Goal: Information Seeking & Learning: Stay updated

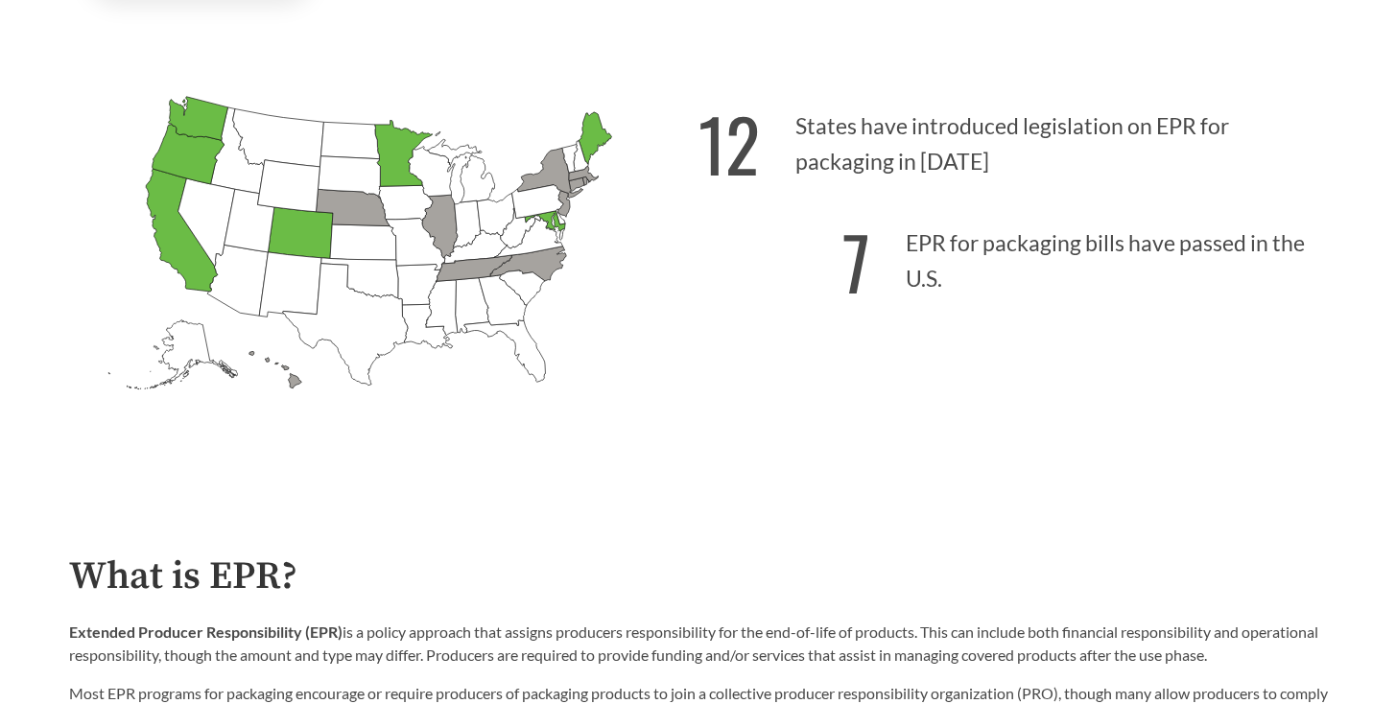
scroll to position [379, 0]
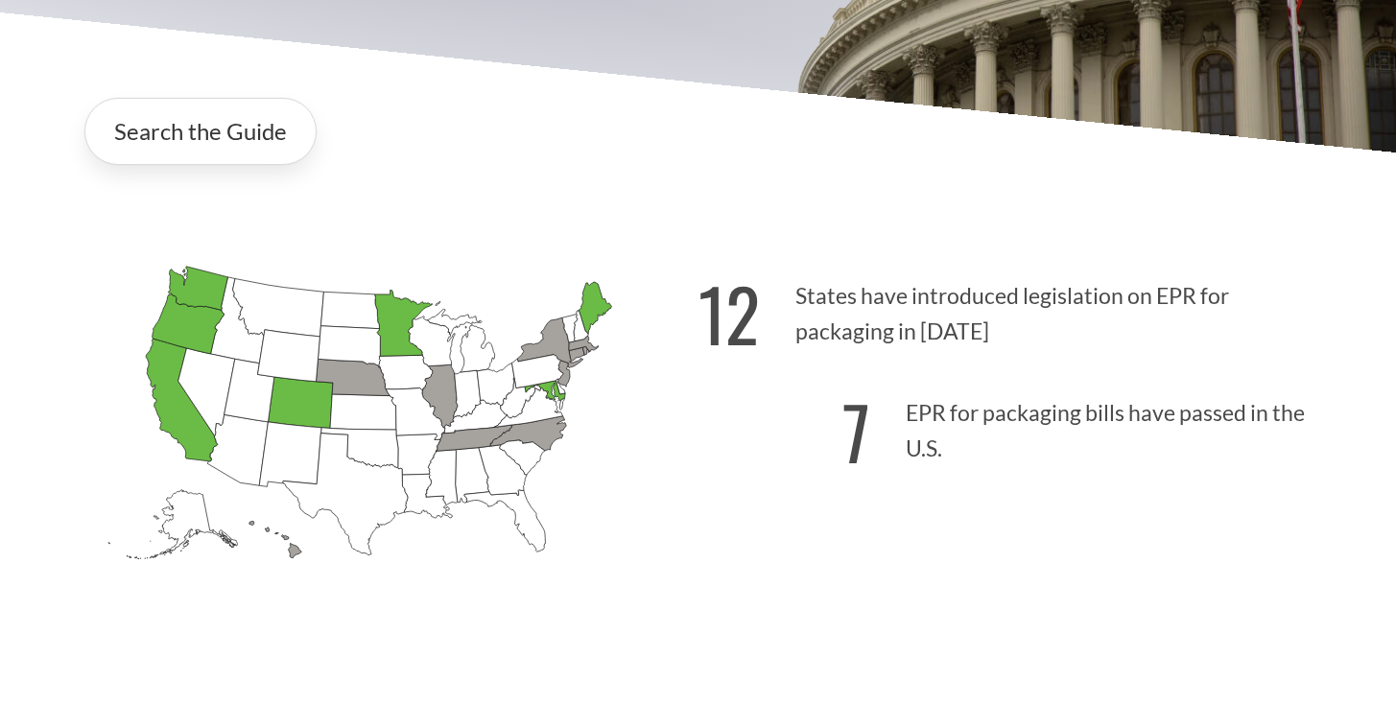
click at [929, 411] on p "7 EPR for packaging bills have passed in the U.S." at bounding box center [1012, 425] width 629 height 118
click at [829, 416] on p "7 EPR for packaging bills have passed in the U.S." at bounding box center [1012, 425] width 629 height 118
drag, startPoint x: 851, startPoint y: 409, endPoint x: 837, endPoint y: 395, distance: 19.0
click at [851, 409] on strong "7" at bounding box center [856, 431] width 28 height 106
click at [693, 312] on icon "[US_STATE] Introduced: [US_STATE] Introduced: [US_STATE] Introduced: [US_STATE]…" at bounding box center [383, 445] width 629 height 393
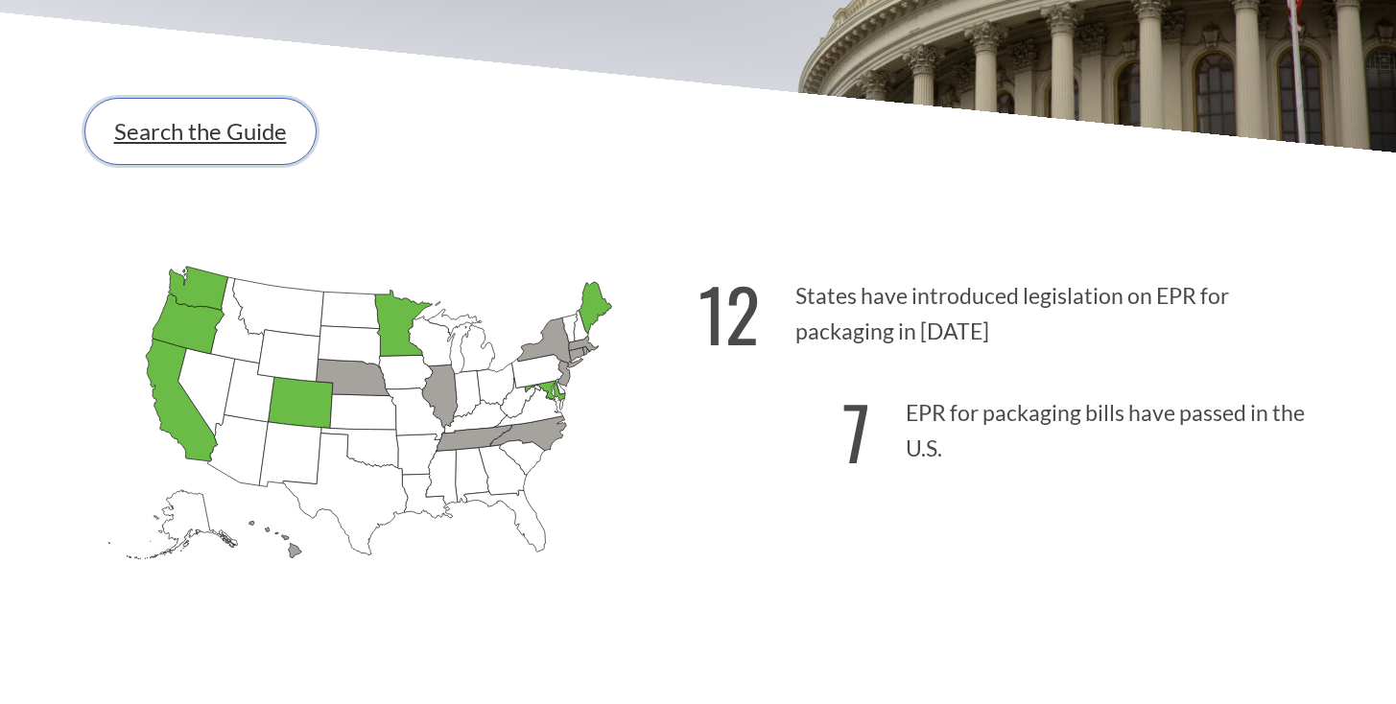
click at [274, 156] on link "Search the Guide" at bounding box center [200, 131] width 232 height 67
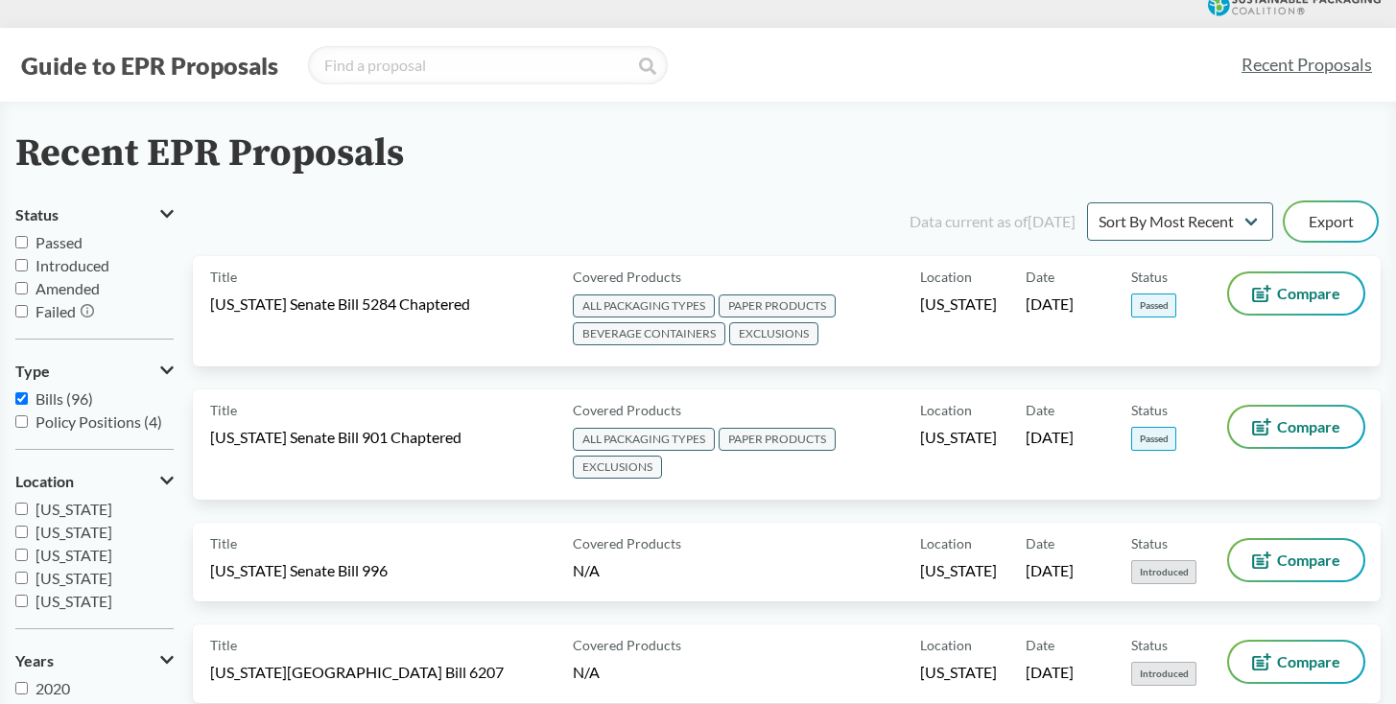
scroll to position [21, 0]
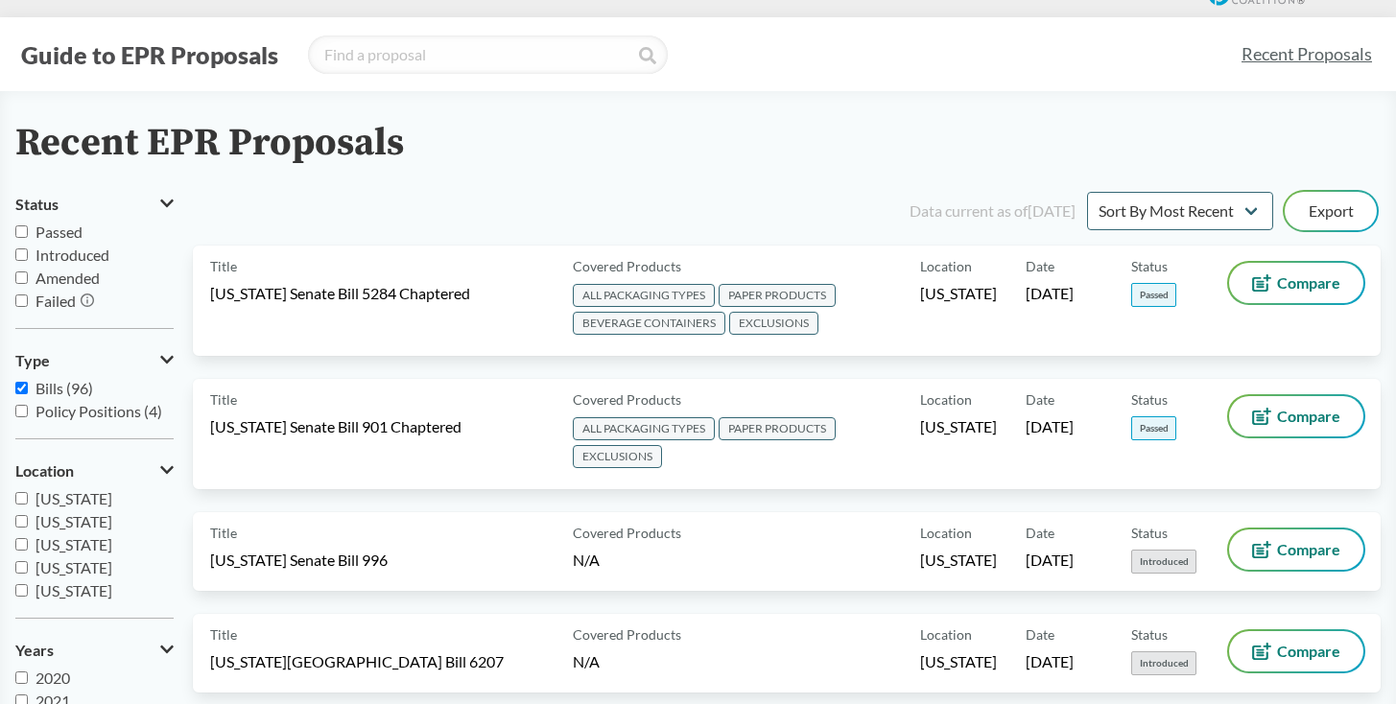
click at [69, 231] on span "Passed" at bounding box center [58, 232] width 47 height 18
click at [28, 231] on input "Passed" at bounding box center [21, 231] width 12 height 12
checkbox input "true"
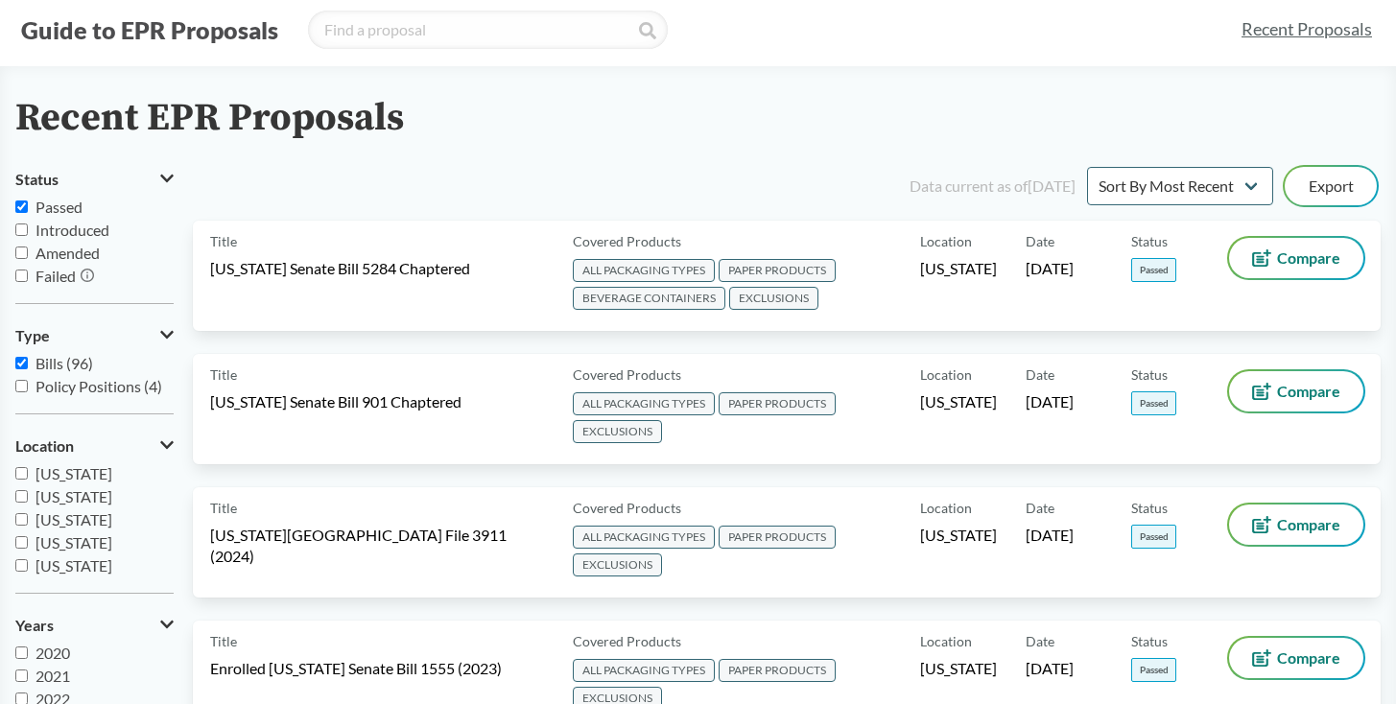
scroll to position [0, 0]
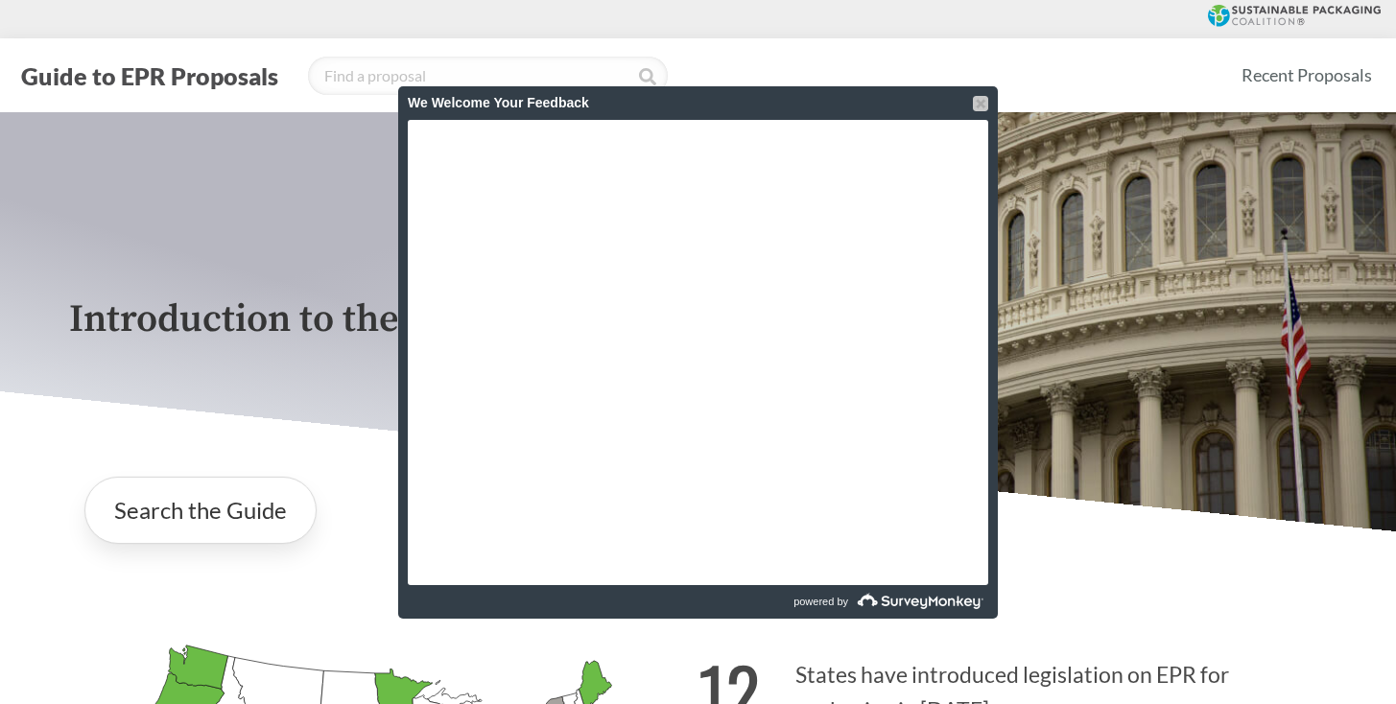
click at [982, 108] on div at bounding box center [980, 103] width 15 height 15
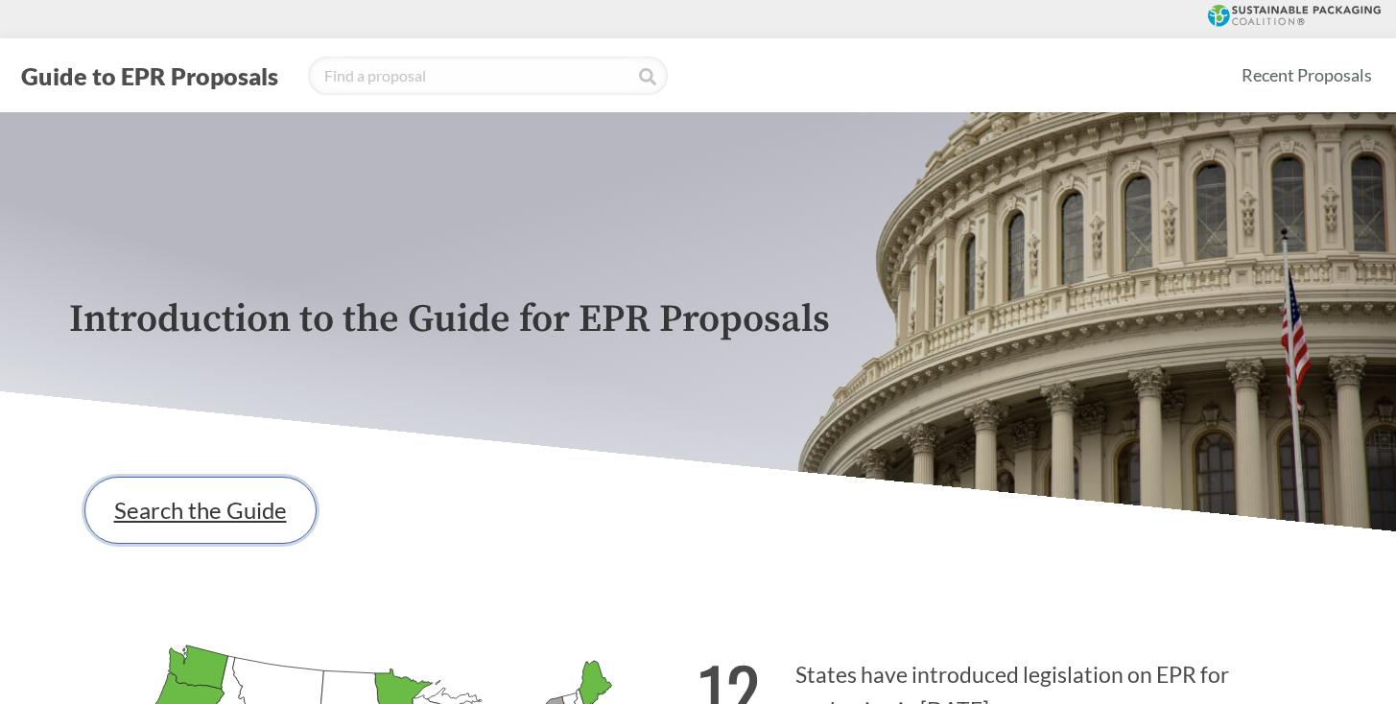
click at [289, 501] on link "Search the Guide" at bounding box center [200, 510] width 232 height 67
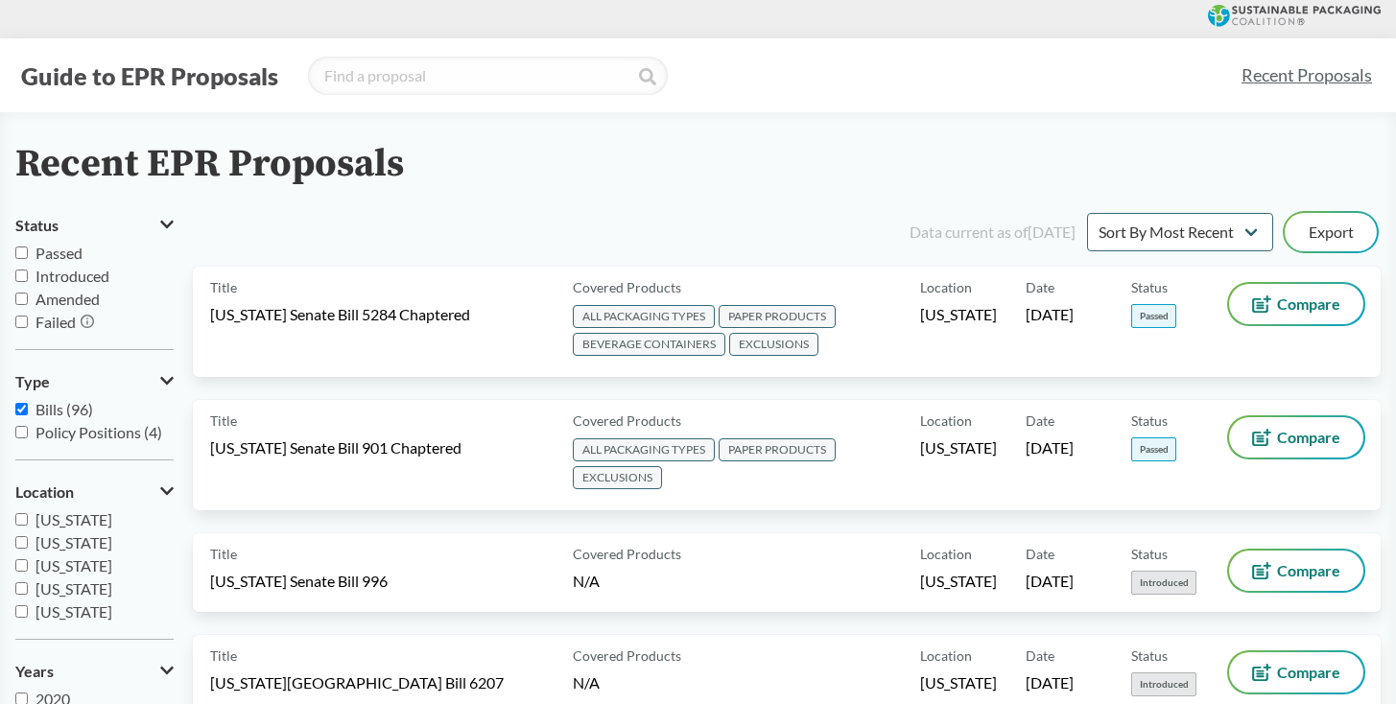
click at [77, 253] on span "Passed" at bounding box center [58, 253] width 47 height 18
click at [28, 253] on input "Passed" at bounding box center [21, 253] width 12 height 12
checkbox input "true"
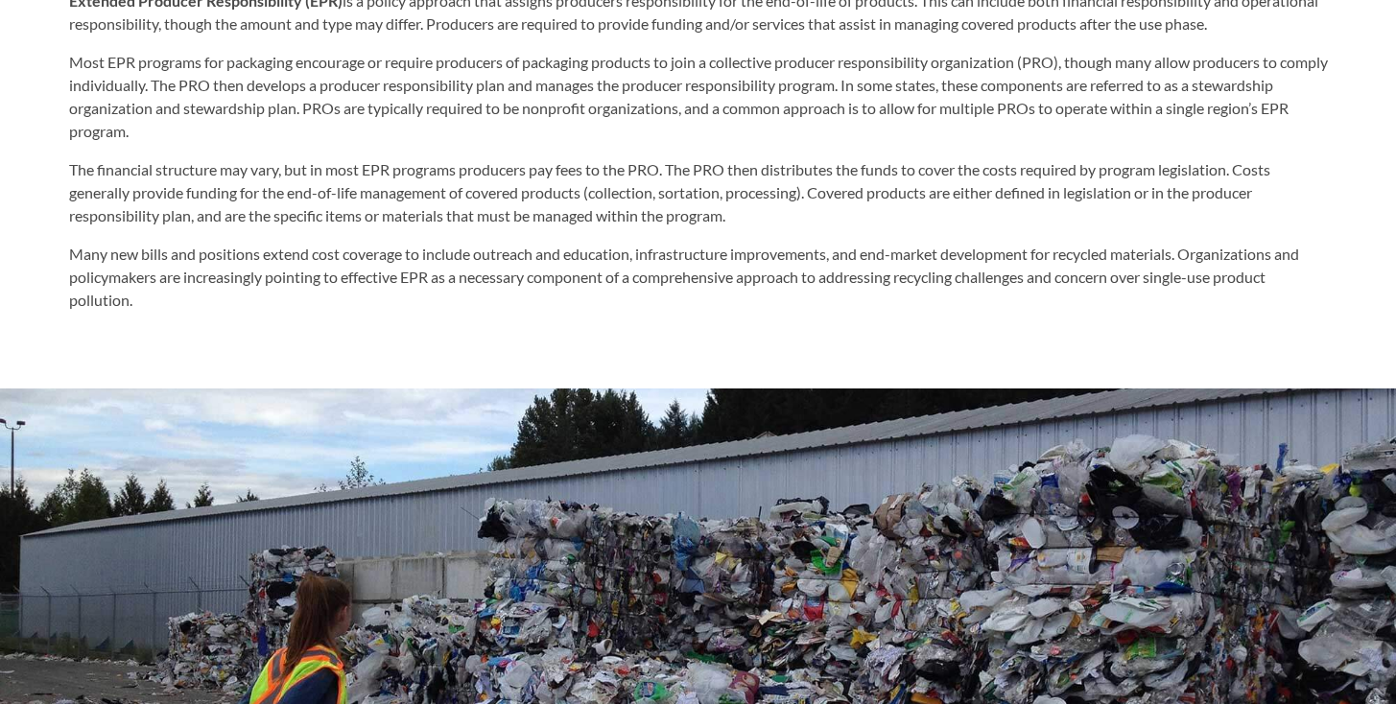
scroll to position [585, 0]
